Goal: Find specific page/section: Find specific page/section

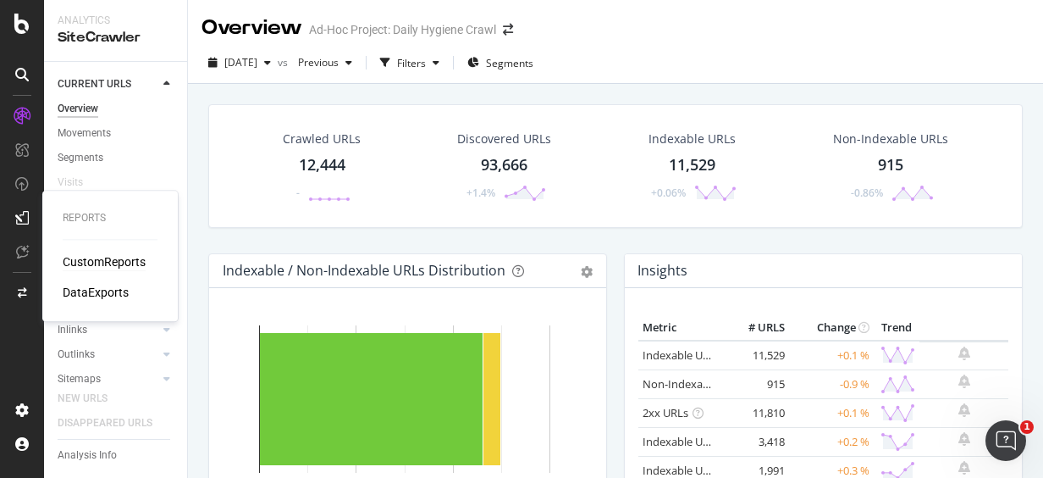
click at [86, 259] on div "CustomReports" at bounding box center [104, 261] width 83 height 17
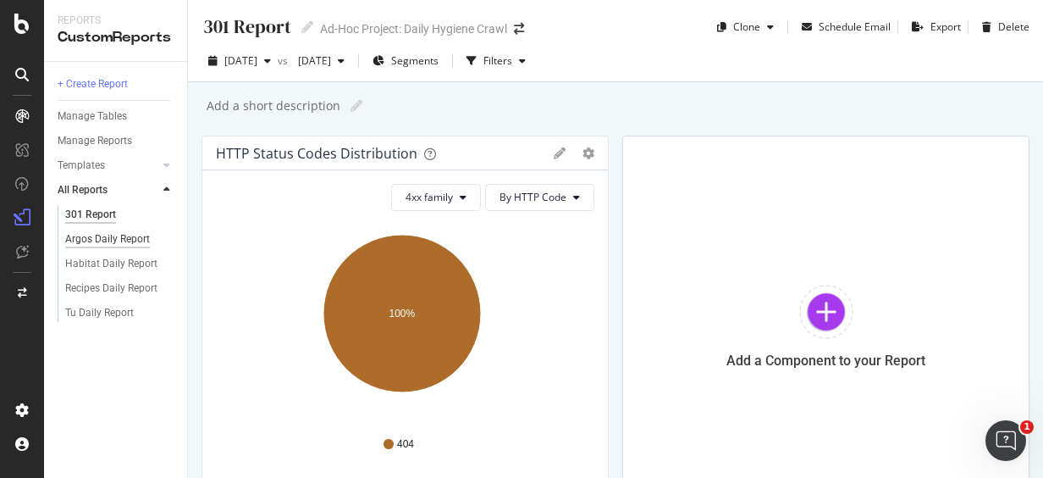
click at [134, 235] on div "Argos Daily Report" at bounding box center [107, 239] width 85 height 18
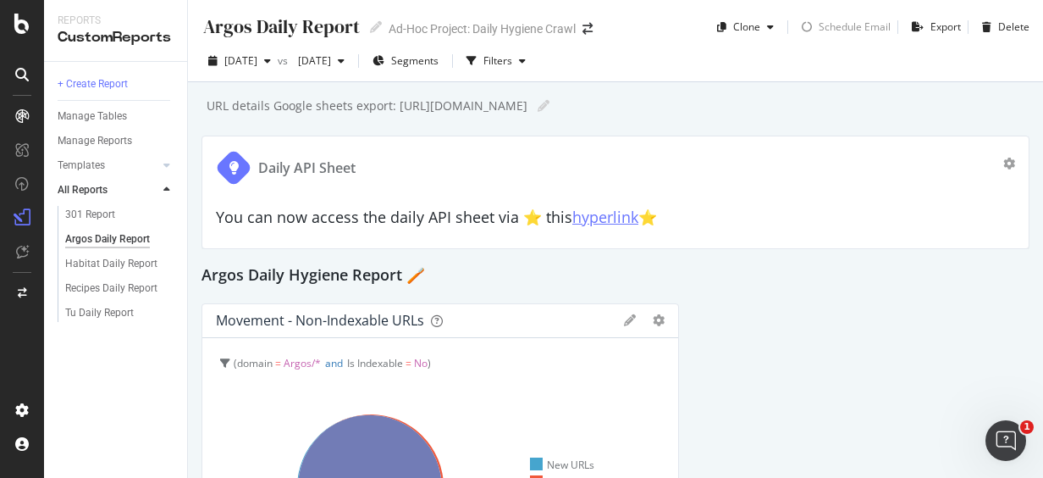
click at [613, 217] on link "hyperlink" at bounding box center [605, 217] width 66 height 20
click at [102, 255] on div "Habitat Daily Report" at bounding box center [111, 264] width 92 height 18
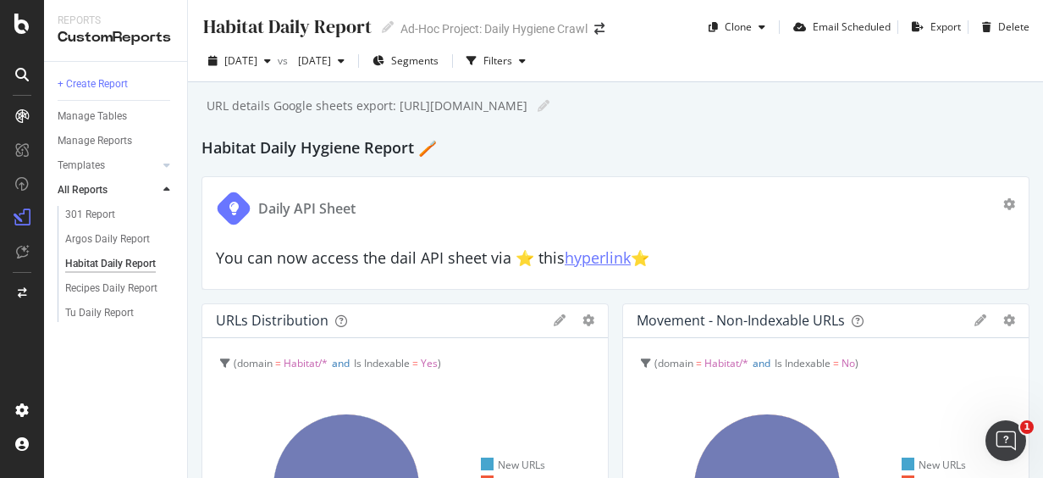
click at [611, 263] on link "hyperlink" at bounding box center [598, 257] width 66 height 20
click at [130, 315] on div "Tu Daily Report" at bounding box center [99, 313] width 69 height 18
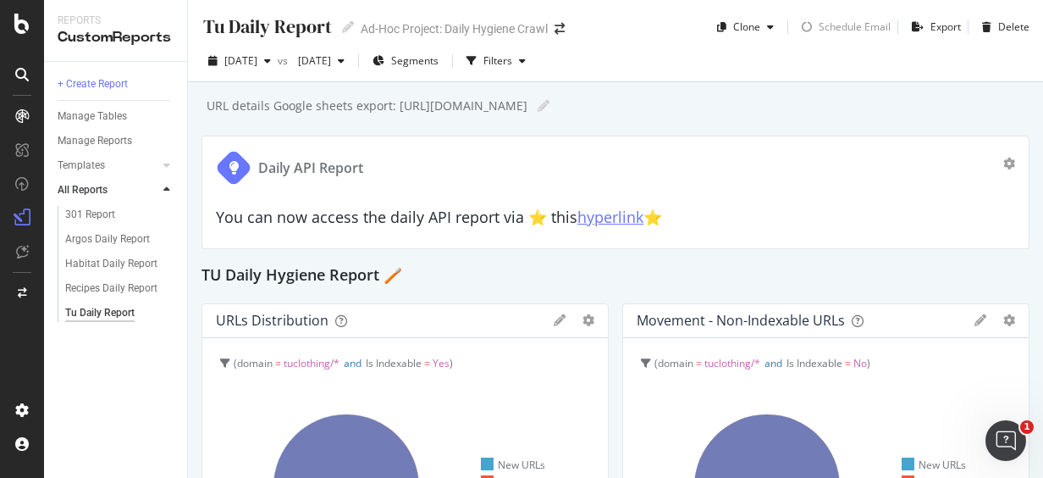
click at [606, 217] on link "hyperlink" at bounding box center [611, 217] width 66 height 20
click at [103, 215] on div "301 Report" at bounding box center [90, 215] width 50 height 18
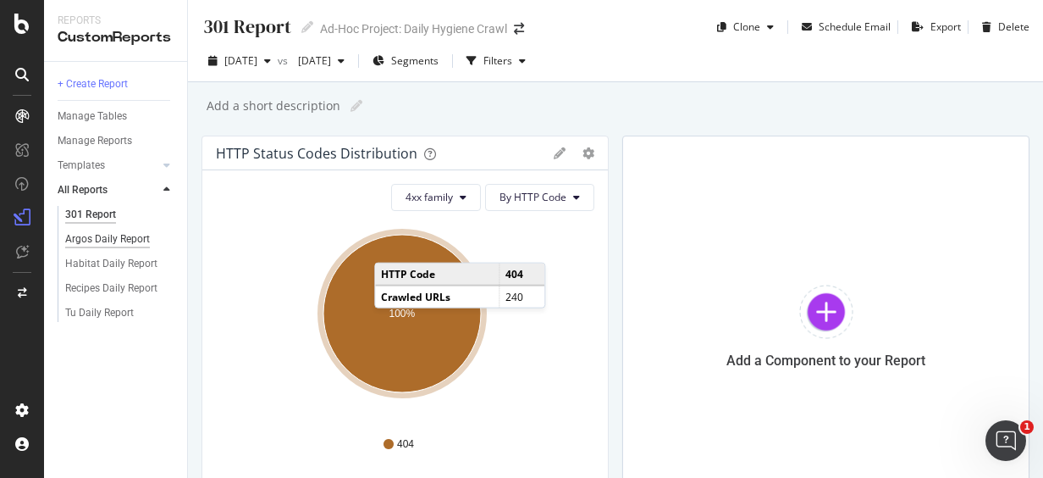
click at [125, 238] on div "Argos Daily Report" at bounding box center [107, 239] width 85 height 18
